Goal: Task Accomplishment & Management: Use online tool/utility

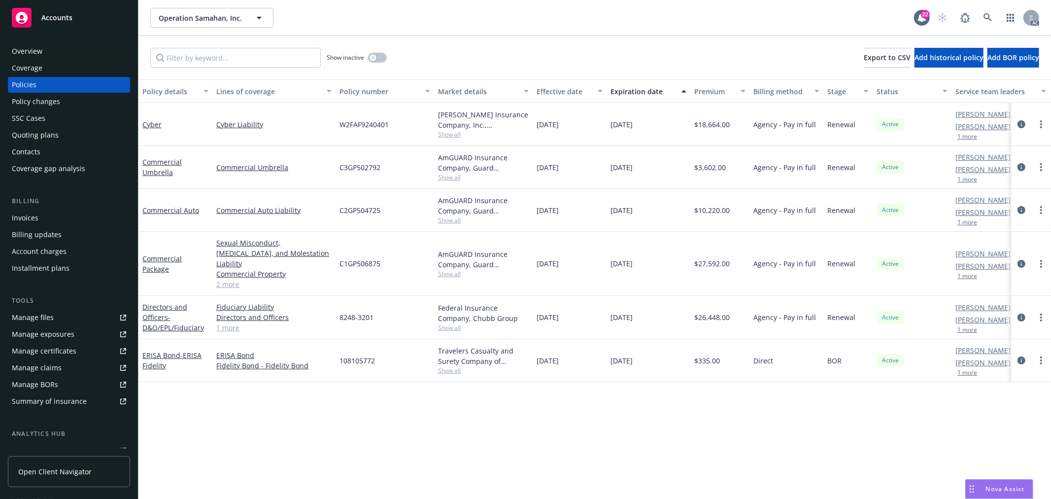
click at [963, 273] on button "1 more" at bounding box center [967, 276] width 20 height 6
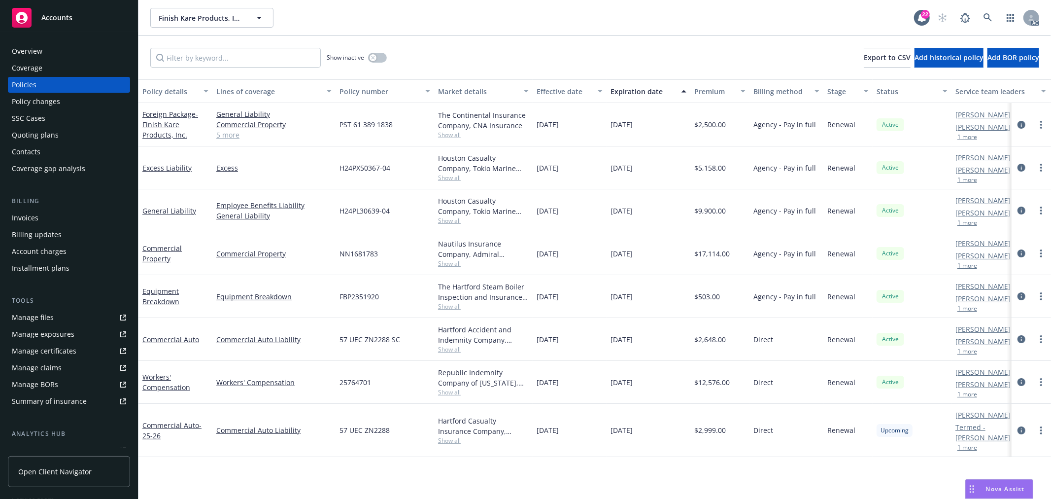
click at [970, 139] on button "1 more" at bounding box center [967, 137] width 20 height 6
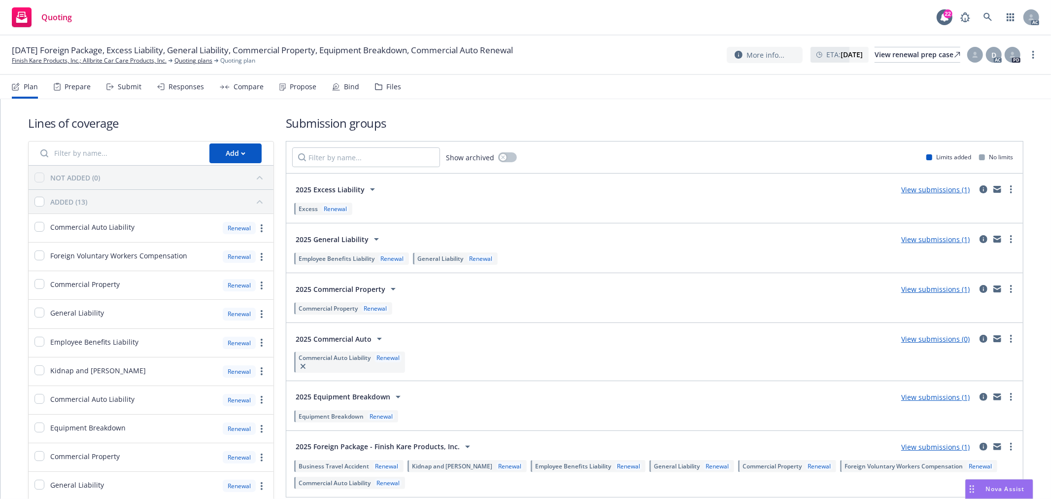
click at [192, 89] on div "Responses" at bounding box center [185, 87] width 35 height 8
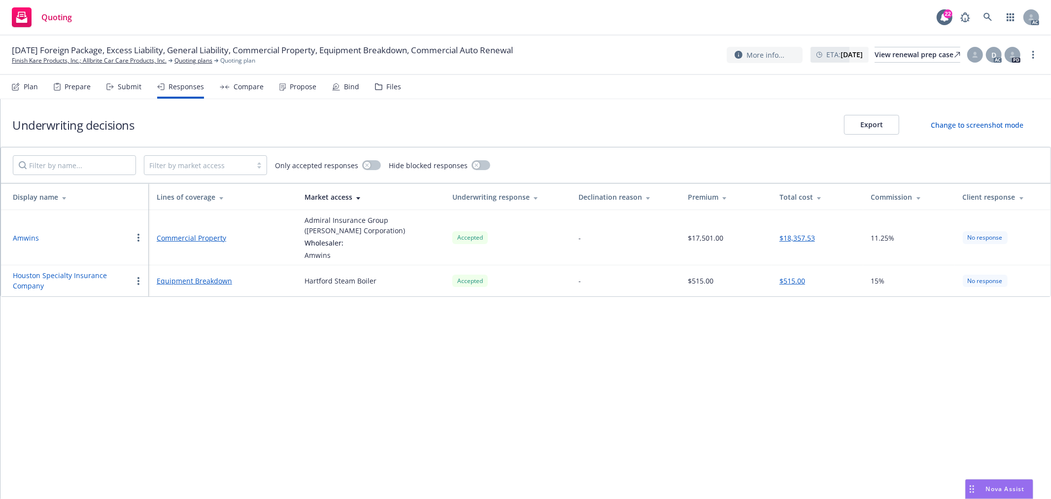
click at [281, 85] on icon at bounding box center [282, 86] width 6 height 7
